Goal: Task Accomplishment & Management: Use online tool/utility

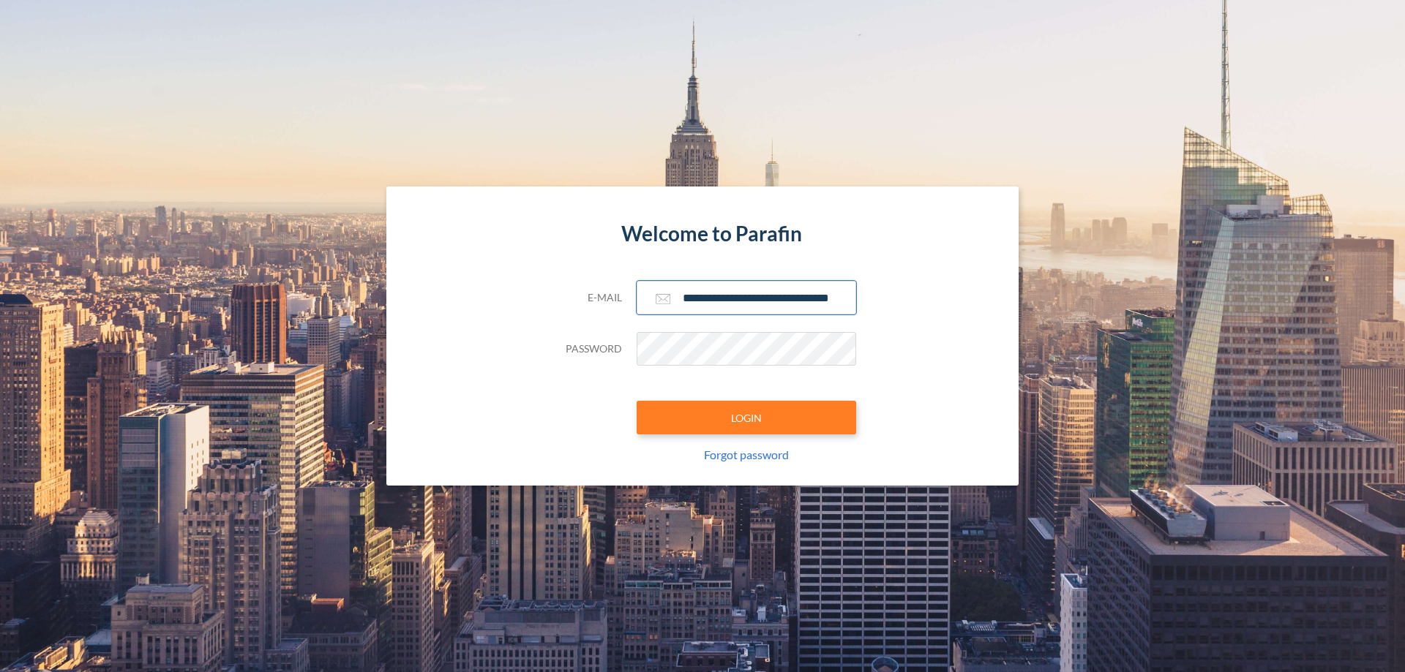
type input "**********"
click at [746, 418] on button "LOGIN" at bounding box center [747, 418] width 220 height 34
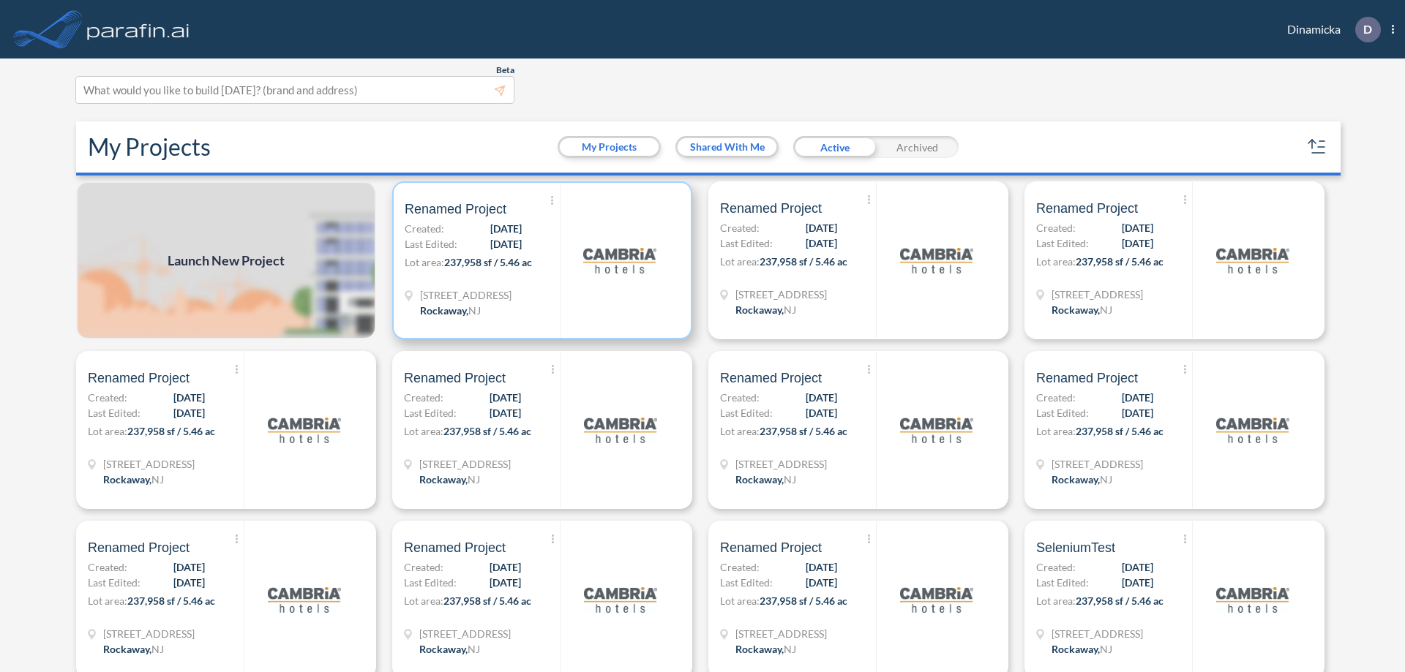
scroll to position [4, 0]
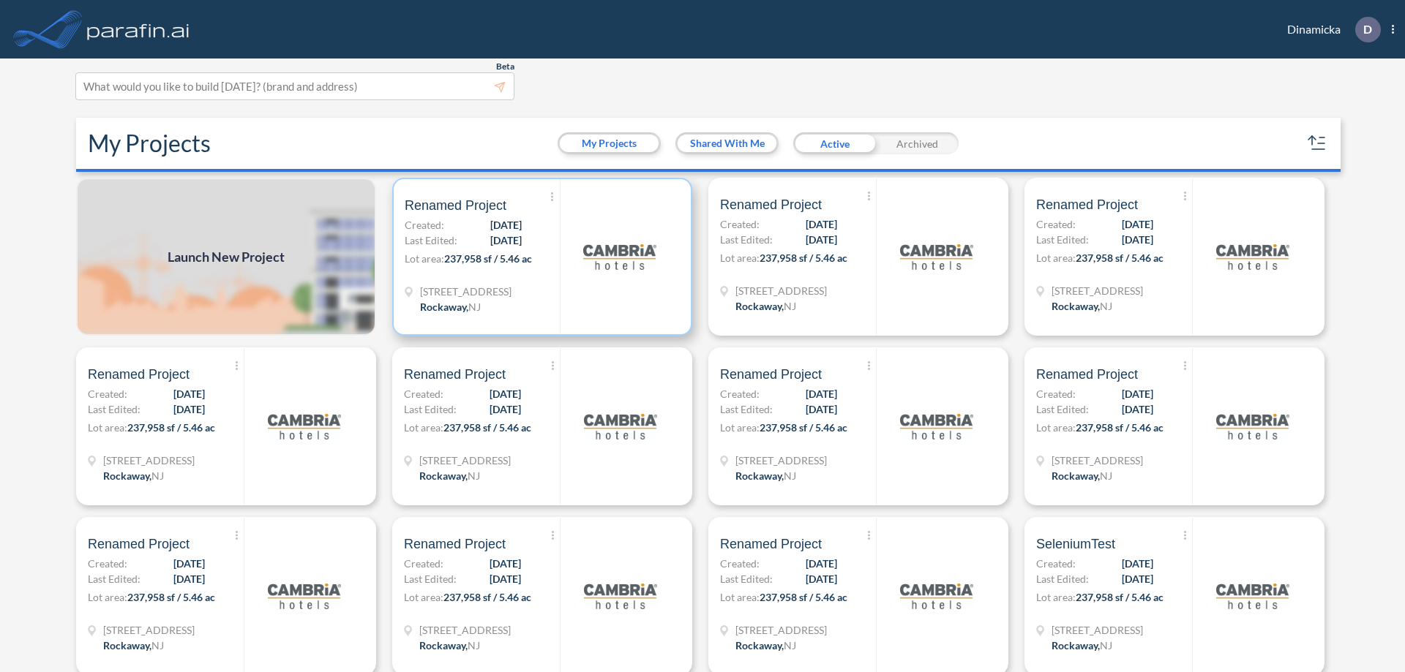
click at [539, 257] on p "Lot area: 237,958 sf / 5.46 ac" at bounding box center [482, 261] width 155 height 21
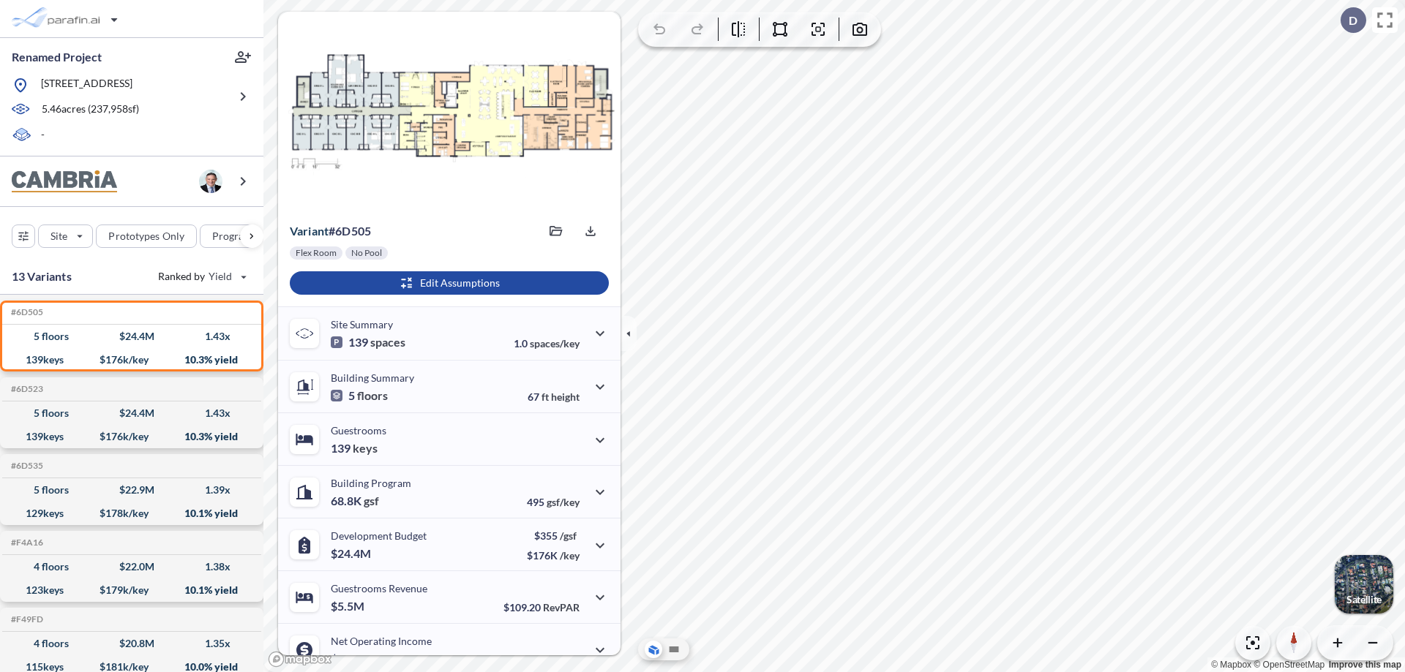
scroll to position [74, 0]
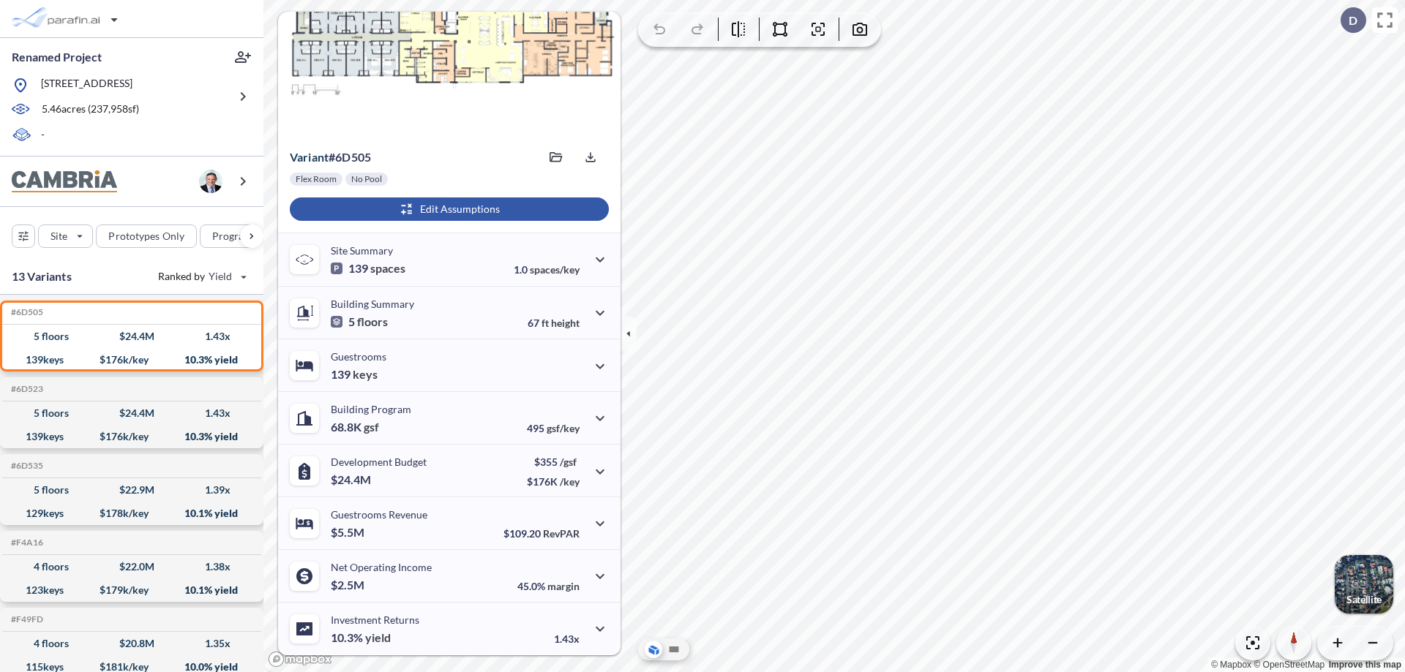
click at [447, 209] on div "button" at bounding box center [449, 209] width 319 height 23
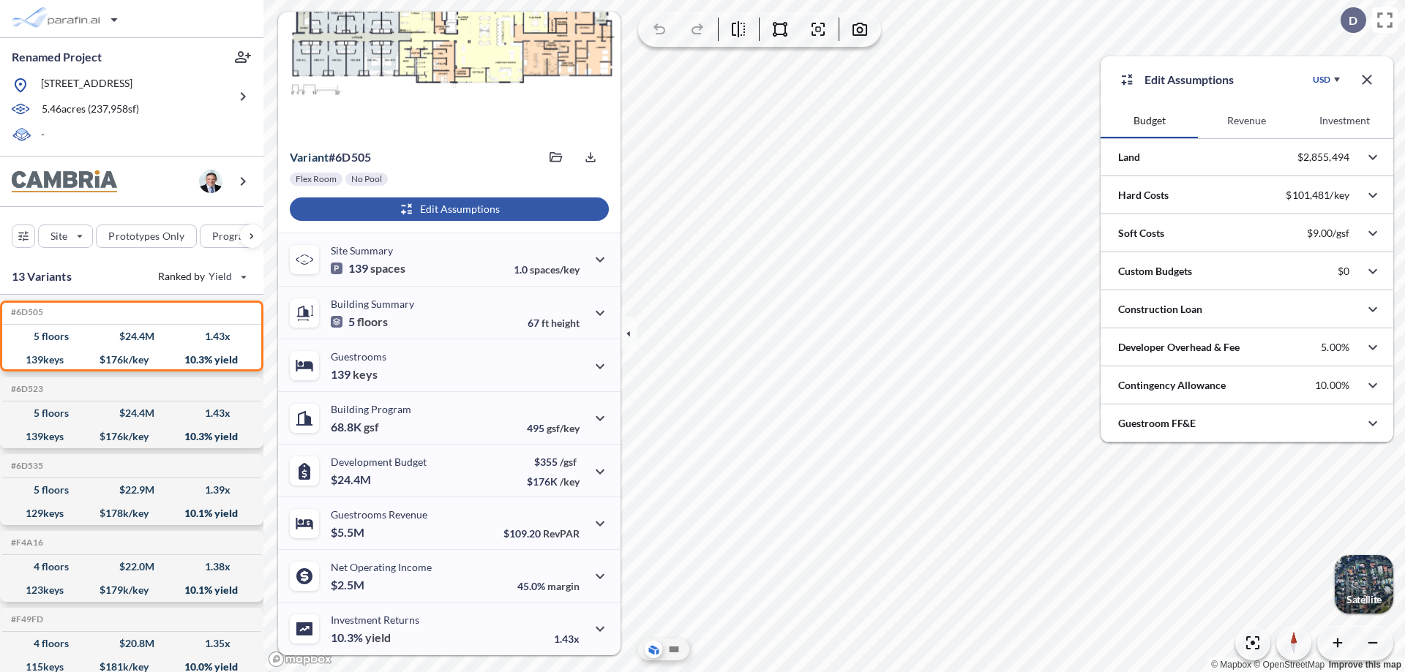
click at [1344, 121] on button "Investment" at bounding box center [1344, 120] width 97 height 35
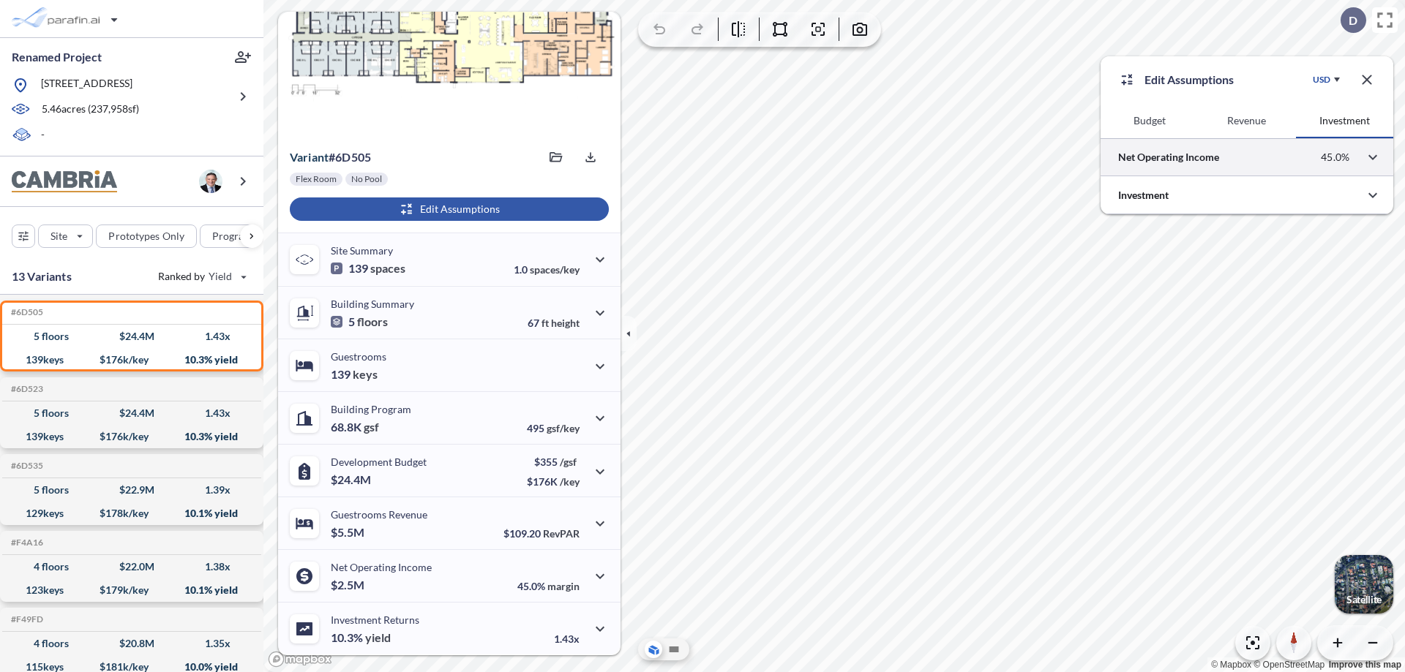
click at [1247, 157] on div at bounding box center [1246, 156] width 293 height 37
